Goal: Task Accomplishment & Management: Use online tool/utility

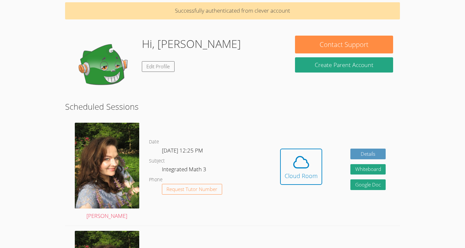
scroll to position [18, 0]
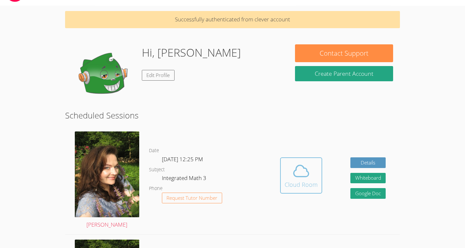
click at [294, 172] on icon at bounding box center [301, 171] width 15 height 11
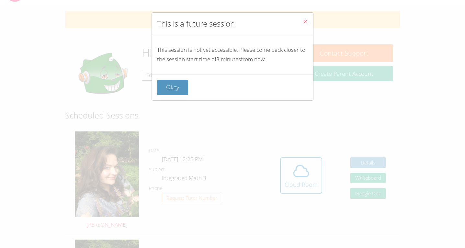
click at [308, 17] on button "Close" at bounding box center [306, 23] width 16 height 20
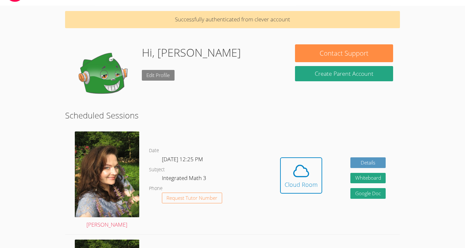
click at [160, 73] on link "Edit Profile" at bounding box center [158, 75] width 33 height 11
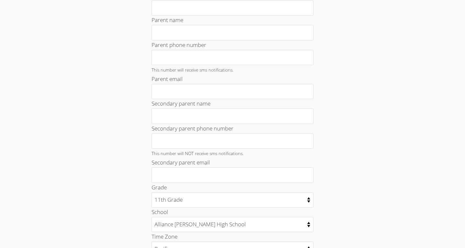
scroll to position [299, 0]
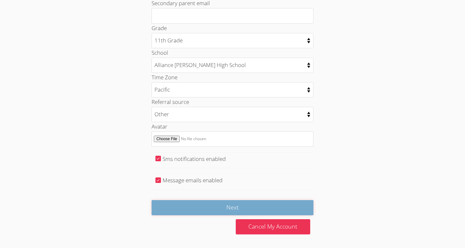
click at [191, 214] on input "Next" at bounding box center [233, 207] width 162 height 15
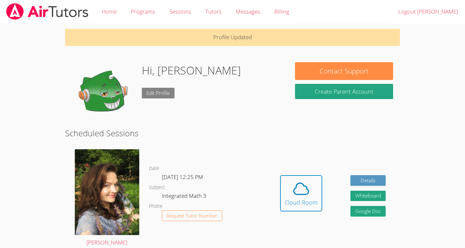
click at [151, 93] on link "Edit Profile" at bounding box center [158, 93] width 33 height 11
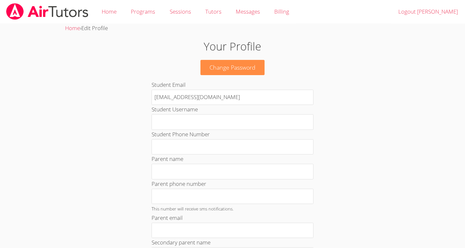
click at [88, 29] on span "Edit Profile" at bounding box center [94, 27] width 27 height 7
click at [80, 28] on div "Home › Edit Profile" at bounding box center [232, 28] width 335 height 9
click at [70, 28] on link "Home" at bounding box center [72, 27] width 15 height 7
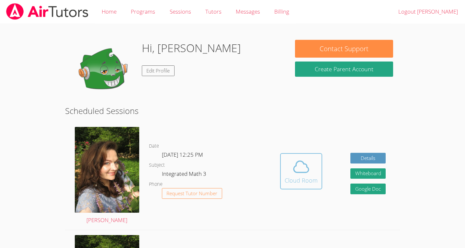
click at [302, 184] on div "Cloud Room" at bounding box center [301, 180] width 33 height 9
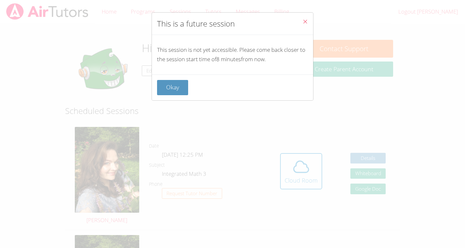
click at [303, 24] on icon "Close" at bounding box center [306, 22] width 6 height 6
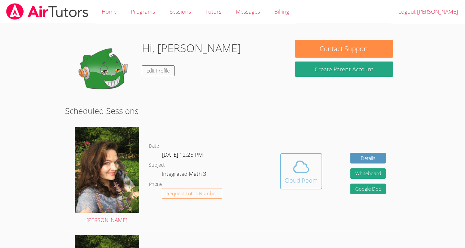
click at [311, 178] on div "Cloud Room" at bounding box center [301, 180] width 33 height 9
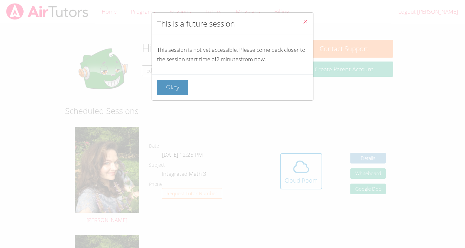
click at [309, 22] on button "Close" at bounding box center [306, 23] width 16 height 20
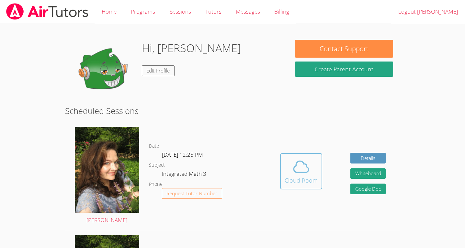
click at [307, 174] on icon at bounding box center [301, 167] width 18 height 18
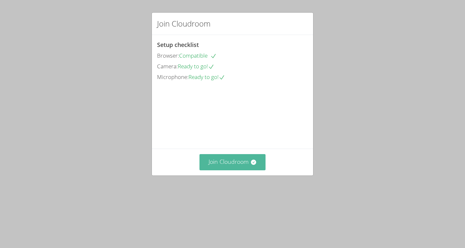
click at [238, 170] on button "Join Cloudroom" at bounding box center [233, 162] width 66 height 16
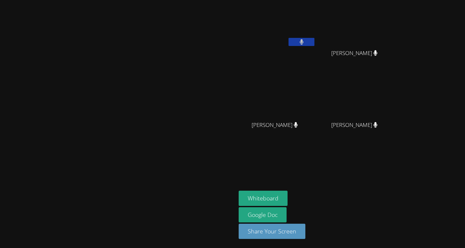
click at [304, 43] on icon at bounding box center [302, 42] width 4 height 6
click at [396, 105] on video at bounding box center [357, 96] width 77 height 43
click at [315, 42] on button at bounding box center [302, 42] width 26 height 8
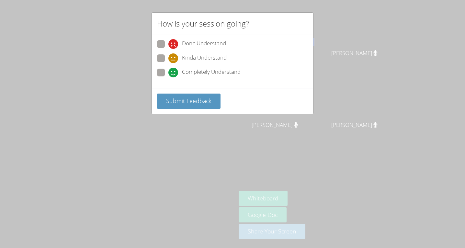
click at [169, 77] on span at bounding box center [169, 77] width 0 height 0
click at [169, 73] on input "Completely Understand" at bounding box center [172, 72] width 6 height 6
radio input "true"
click at [205, 106] on button "Submit Feedback" at bounding box center [189, 101] width 64 height 15
